Goal: Check status

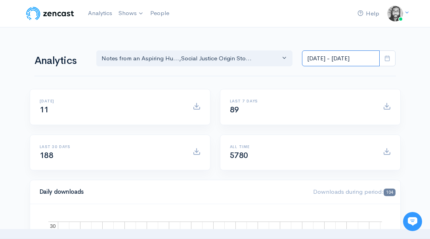
click at [310, 56] on input "[DATE] - [DATE]" at bounding box center [341, 58] width 78 height 16
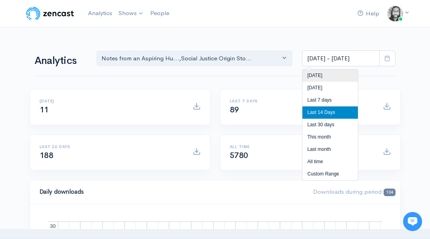
click at [313, 69] on li "[DATE]" at bounding box center [329, 75] width 55 height 12
type input "[DATE] - [DATE]"
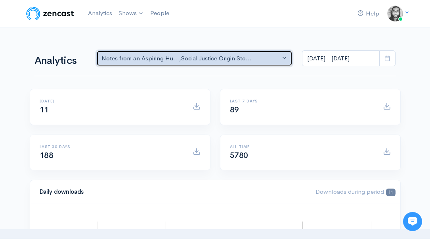
click at [235, 62] on div "Notes from an Aspiring Hu... , Social Justice Origin Sto..." at bounding box center [190, 58] width 179 height 9
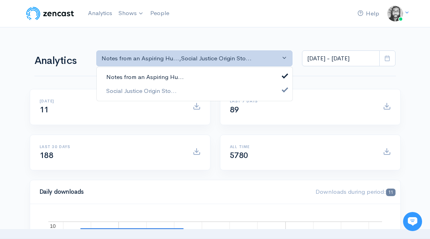
click at [234, 75] on link "Notes from an Aspiring Hu..." at bounding box center [195, 77] width 196 height 14
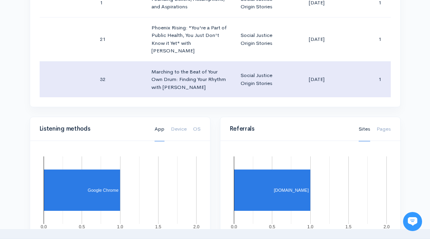
scroll to position [589, 0]
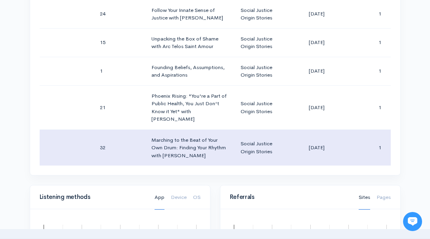
scroll to position [516, 0]
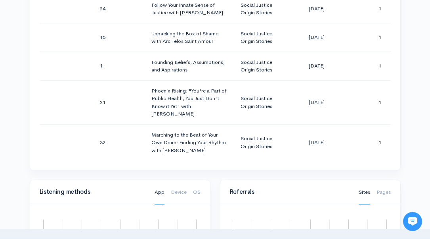
click at [409, 132] on div "Help Notifications View all Your profile Team settings Default team Current Log…" at bounding box center [215, 46] width 430 height 1124
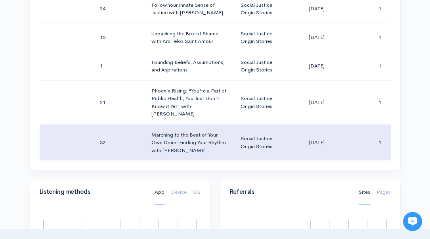
scroll to position [536, 0]
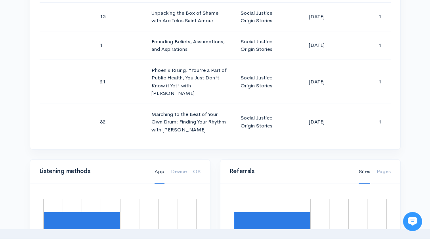
click at [399, 116] on div "Season Number Episode Number Episode Title Podcast Title Publication Date Downl…" at bounding box center [215, 40] width 370 height 217
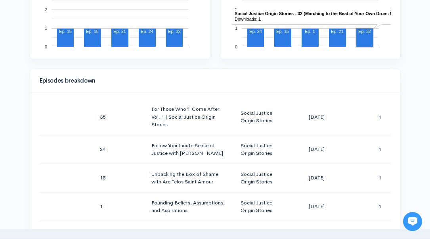
scroll to position [288, 0]
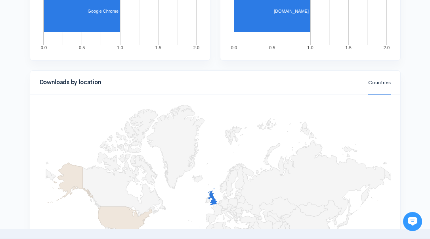
scroll to position [900, 0]
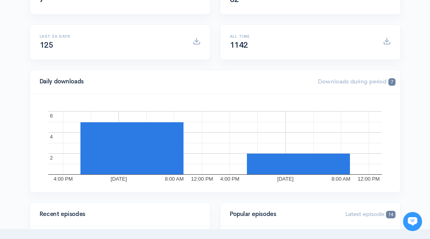
scroll to position [0, 0]
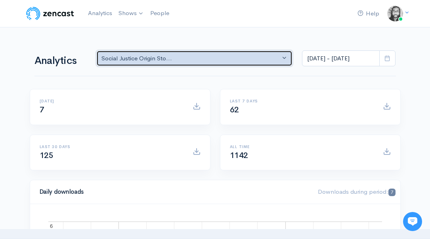
click at [267, 59] on div "Social Justice Origin Sto..." at bounding box center [190, 58] width 179 height 9
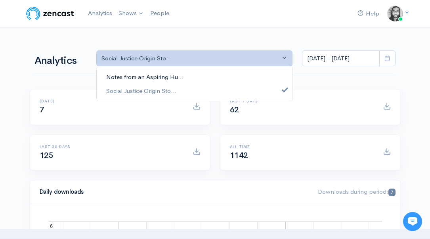
click at [258, 73] on link "Notes from an Aspiring Hu..." at bounding box center [195, 77] width 196 height 14
select select "5809"
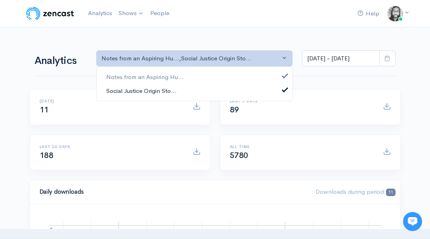
click at [256, 84] on link "Social Justice Origin Sto..." at bounding box center [195, 91] width 196 height 14
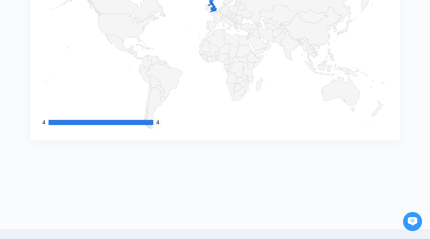
scroll to position [807, 0]
